Goal: Check status: Check status

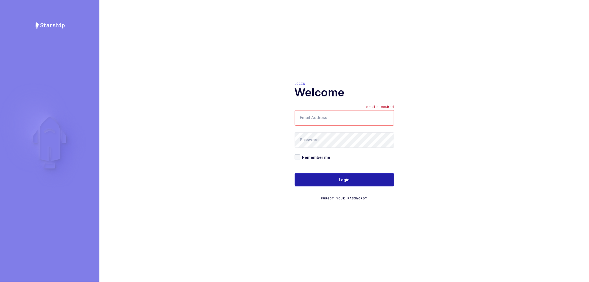
type input "[PERSON_NAME][EMAIL_ADDRESS][DOMAIN_NAME]"
drag, startPoint x: 346, startPoint y: 180, endPoint x: 369, endPoint y: 180, distance: 23.5
click at [346, 180] on span "Login" at bounding box center [344, 180] width 11 height 6
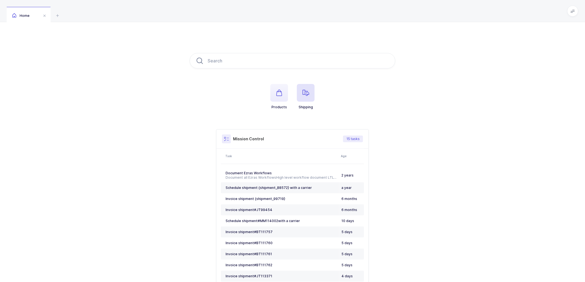
click at [307, 94] on icon "button" at bounding box center [305, 93] width 7 height 7
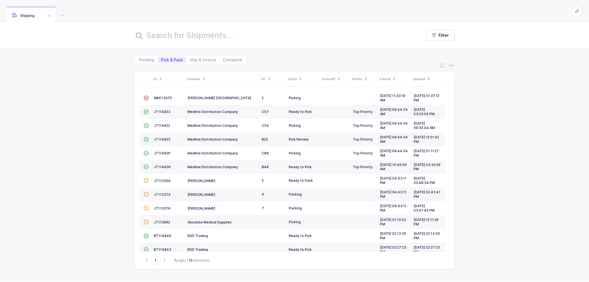
click at [474, 92] on div "ID Customer DC Status Invoiced? Priority Created Updated  MM113975 Henry Schei…" at bounding box center [294, 173] width 589 height 218
click at [203, 76] on icon at bounding box center [203, 77] width 3 height 3
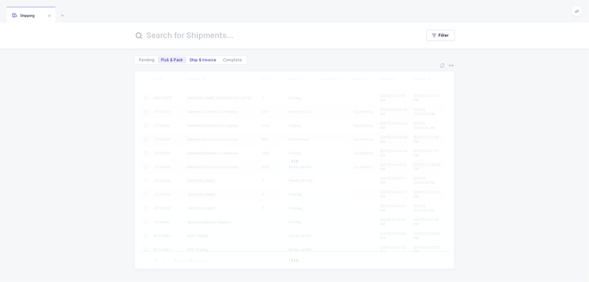
click at [201, 60] on span "Ship & Invoice" at bounding box center [203, 60] width 27 height 4
click at [190, 60] on input "Ship & Invoice" at bounding box center [188, 59] width 4 height 4
radio input "true"
radio input "false"
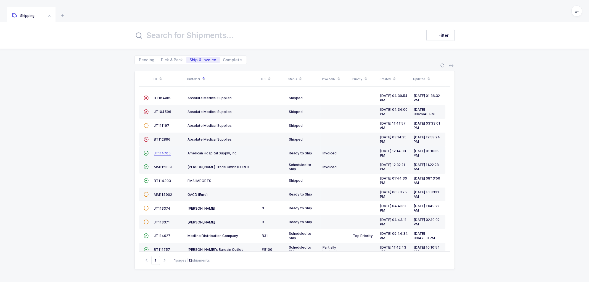
click at [162, 152] on span "JT114705" at bounding box center [162, 153] width 17 height 4
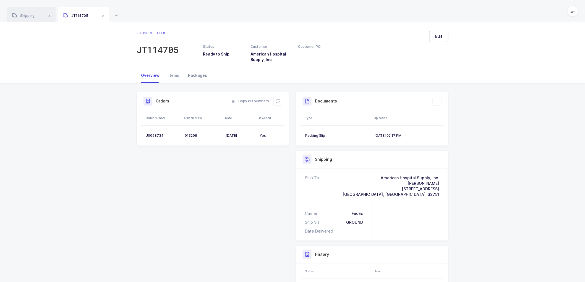
click at [196, 76] on div "Packages" at bounding box center [197, 75] width 28 height 15
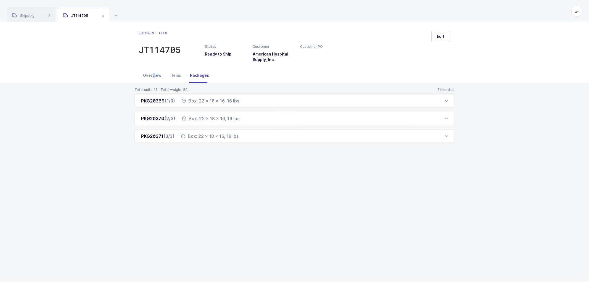
click at [153, 73] on div "Overview" at bounding box center [152, 75] width 27 height 15
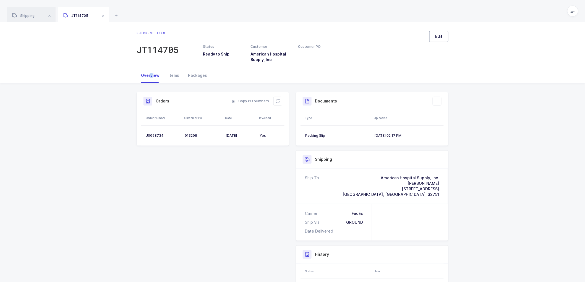
click at [435, 35] on button "Edit" at bounding box center [438, 36] width 19 height 11
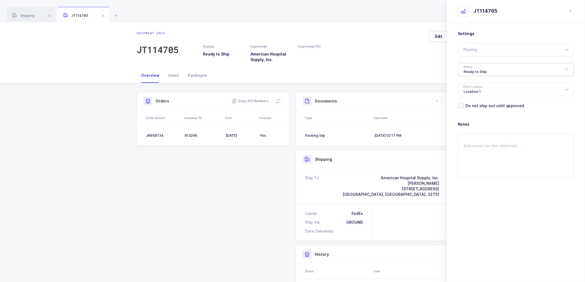
click at [470, 70] on div "Ready to Ship" at bounding box center [516, 69] width 116 height 13
drag, startPoint x: 473, startPoint y: 111, endPoint x: 499, endPoint y: 133, distance: 34.6
click at [473, 111] on span "Shipped" at bounding box center [472, 112] width 16 height 5
type input "Shipped"
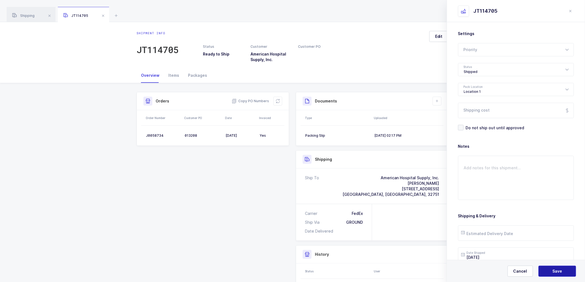
click at [561, 270] on span "Save" at bounding box center [557, 272] width 10 height 6
